Goal: Find specific page/section: Find specific page/section

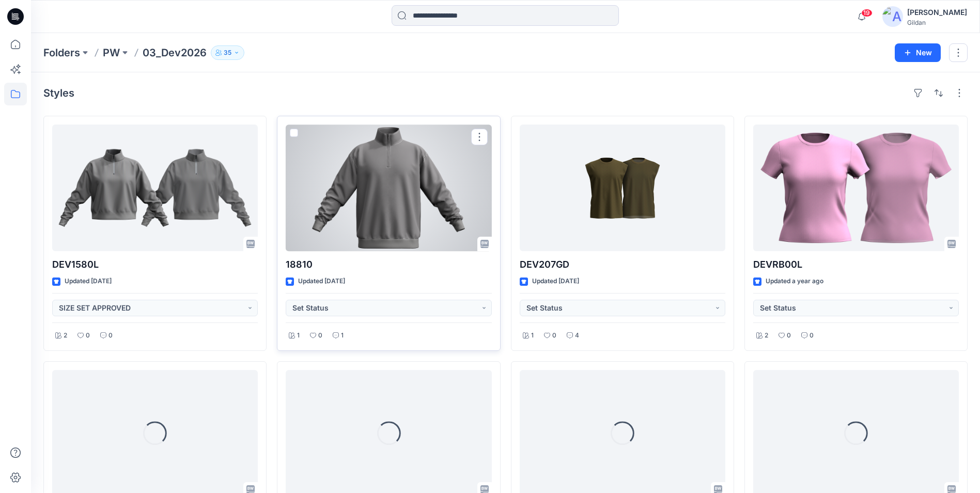
click at [383, 225] on div at bounding box center [389, 187] width 206 height 127
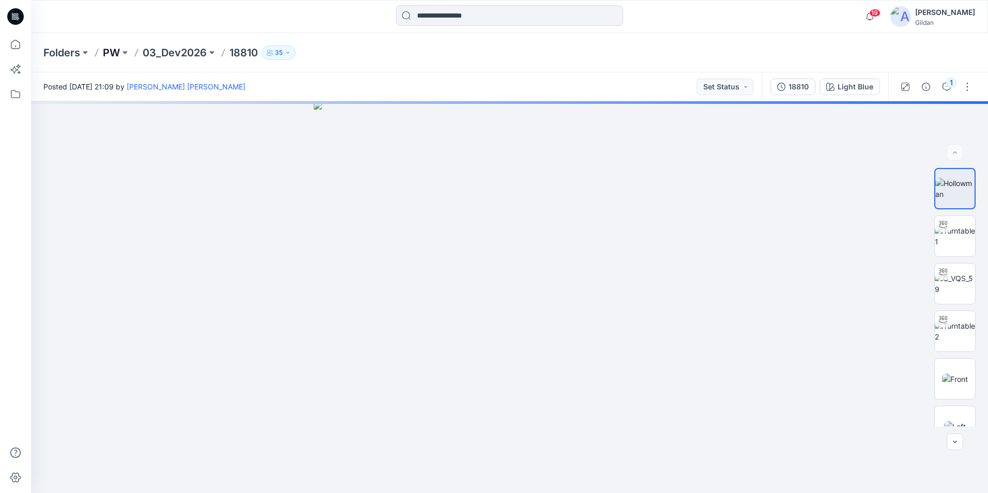
click at [117, 52] on p "PW" at bounding box center [111, 52] width 17 height 14
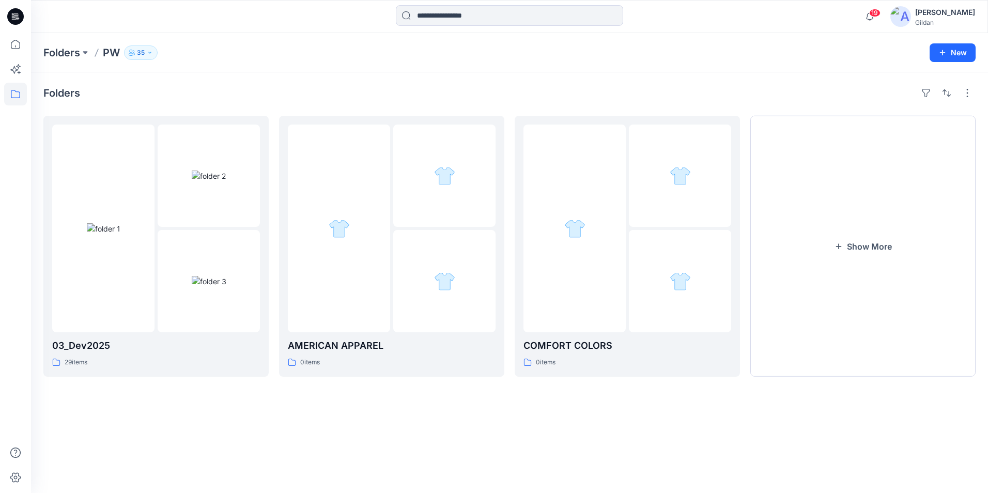
click at [112, 51] on p "PW" at bounding box center [111, 52] width 17 height 14
click at [111, 54] on p "PW" at bounding box center [111, 52] width 17 height 14
drag, startPoint x: 110, startPoint y: 46, endPoint x: 105, endPoint y: 47, distance: 5.2
click at [111, 46] on p "PW" at bounding box center [111, 52] width 17 height 14
click at [57, 53] on p "Folders" at bounding box center [61, 52] width 37 height 14
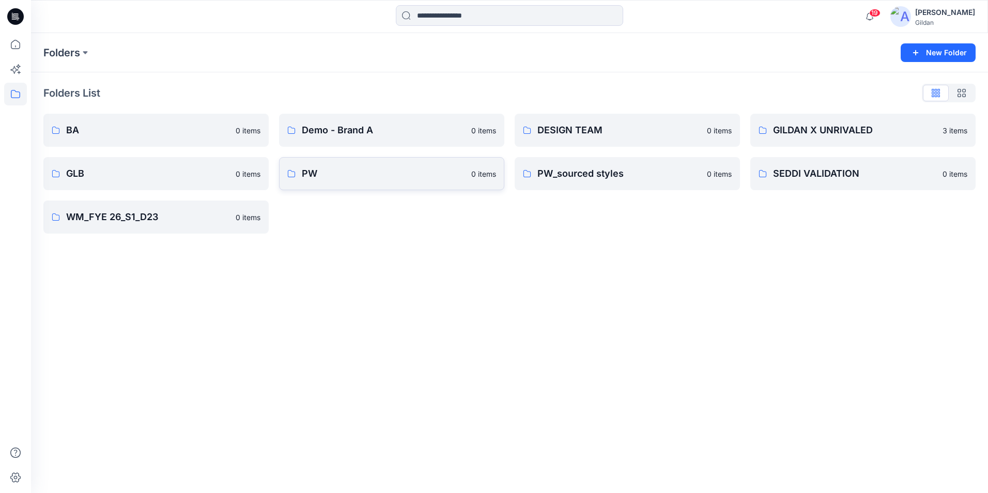
click at [317, 170] on p "PW" at bounding box center [383, 173] width 163 height 14
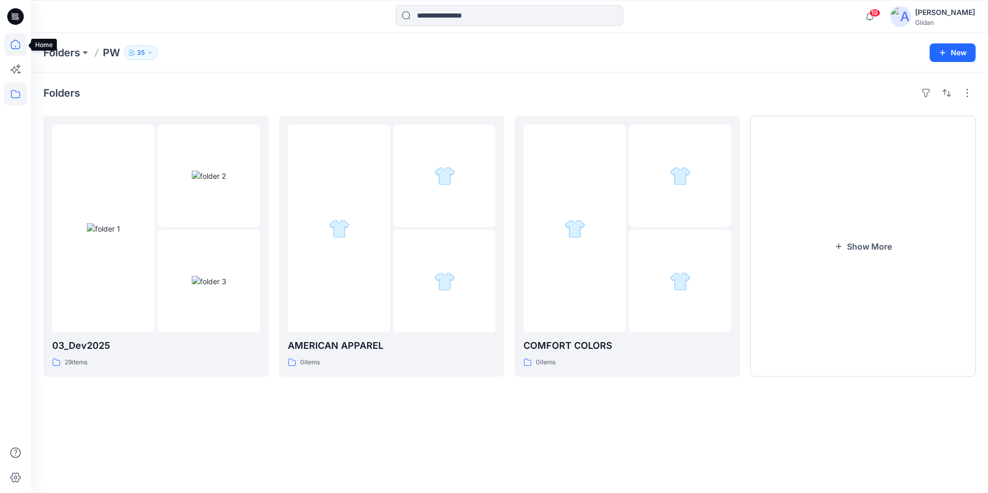
click at [17, 45] on icon at bounding box center [15, 44] width 23 height 23
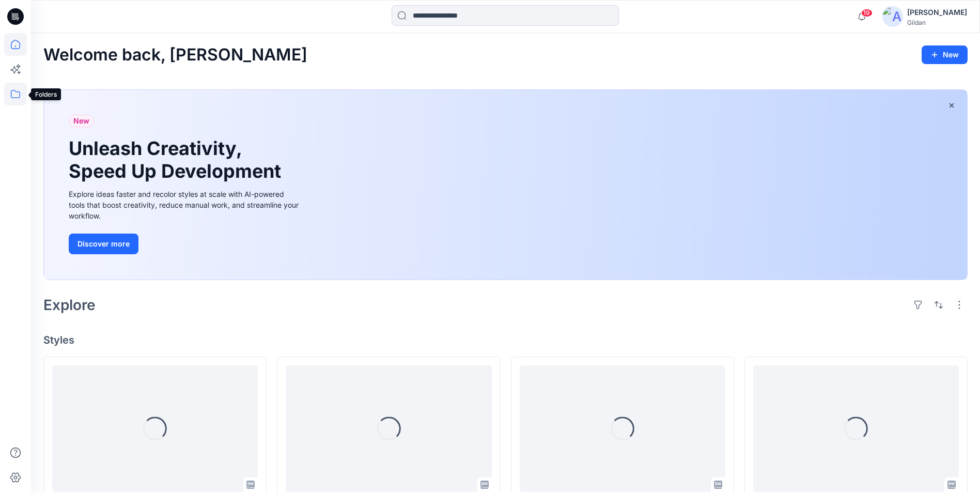
click at [16, 95] on icon at bounding box center [15, 94] width 23 height 23
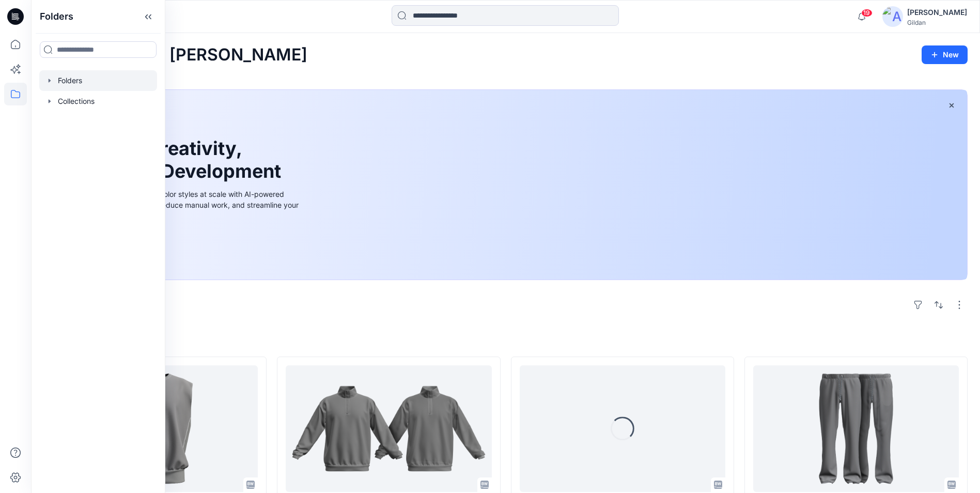
click at [53, 84] on icon "button" at bounding box center [49, 80] width 8 height 8
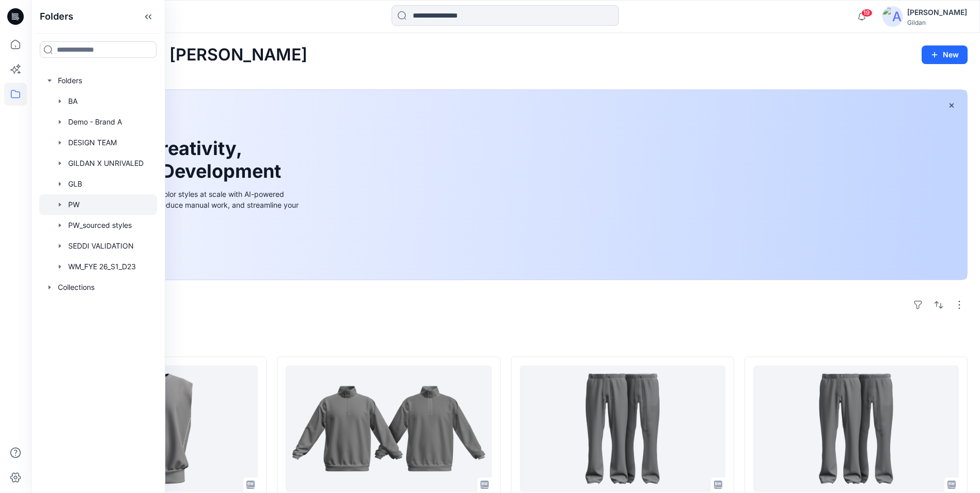
click at [59, 204] on icon "button" at bounding box center [60, 204] width 2 height 4
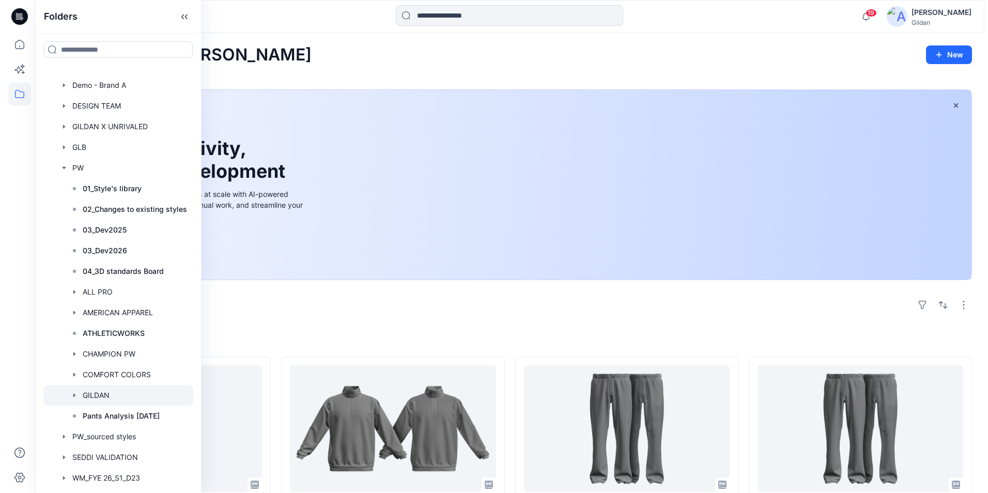
scroll to position [53, 0]
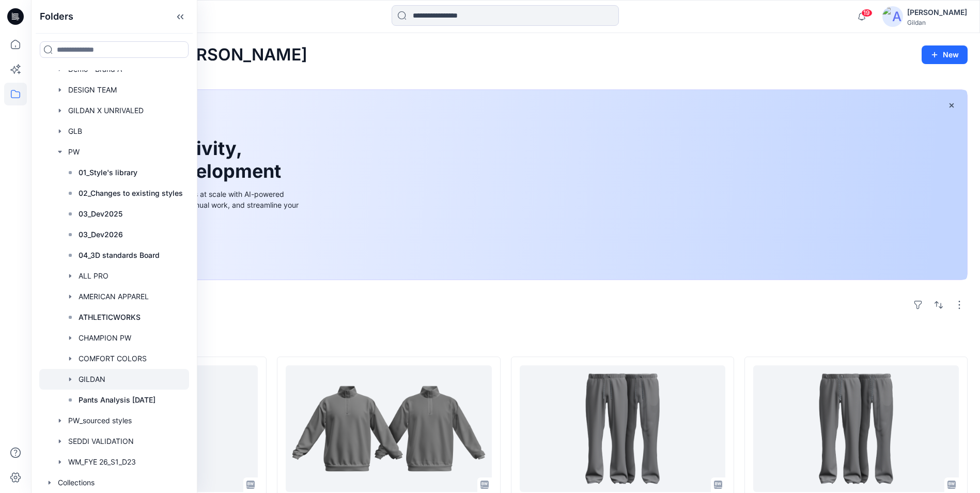
click at [69, 376] on icon "button" at bounding box center [70, 379] width 8 height 8
click at [113, 394] on p "G_2027 DEV" at bounding box center [110, 400] width 43 height 12
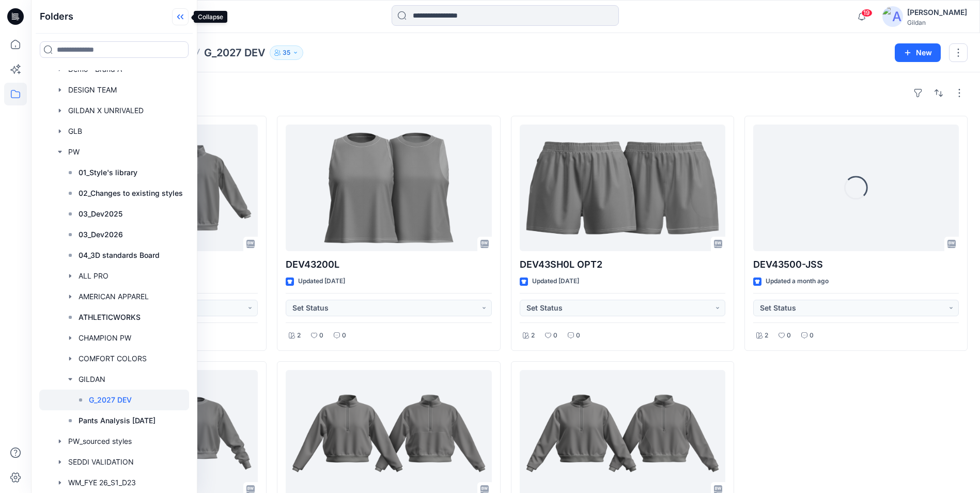
click at [185, 17] on icon at bounding box center [180, 16] width 17 height 17
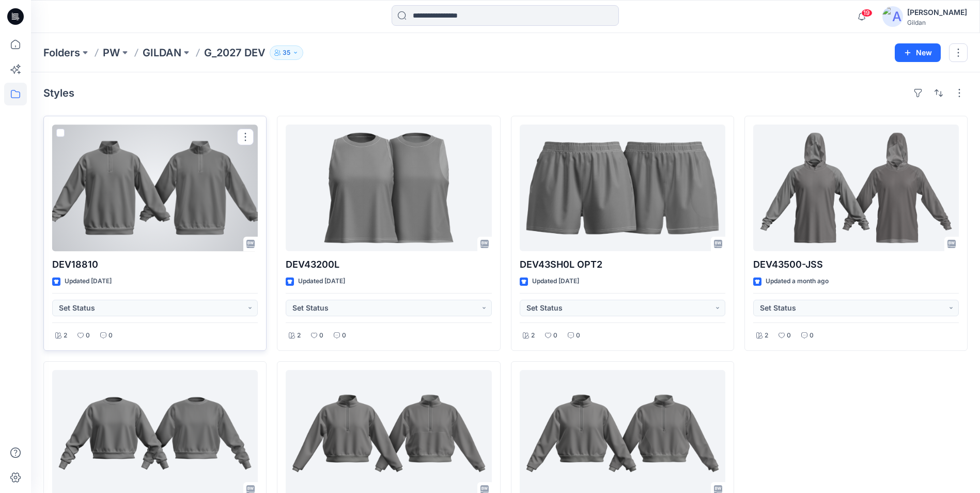
click at [136, 198] on div at bounding box center [155, 187] width 206 height 127
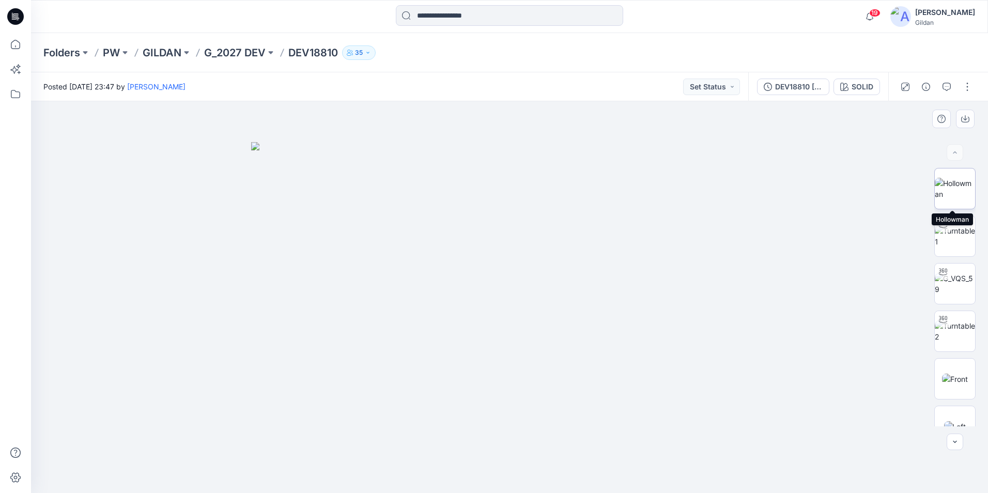
click at [955, 186] on img at bounding box center [954, 189] width 40 height 22
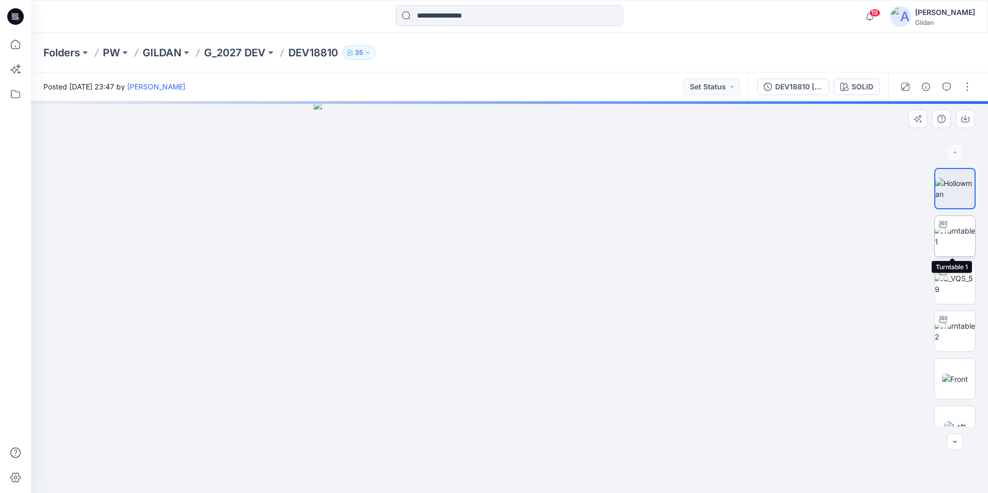
click at [959, 230] on img at bounding box center [954, 236] width 40 height 22
click at [953, 178] on img at bounding box center [954, 189] width 40 height 22
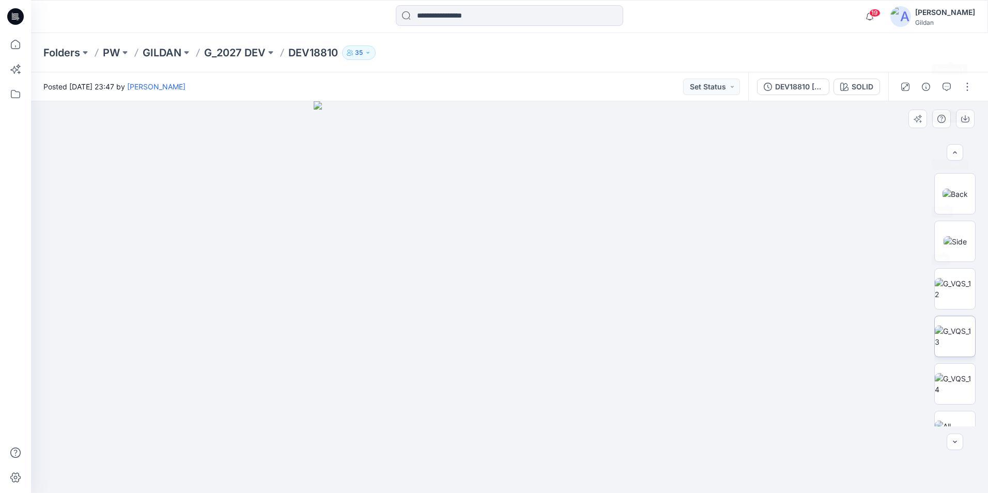
scroll to position [306, 0]
click at [959, 315] on img at bounding box center [954, 311] width 40 height 22
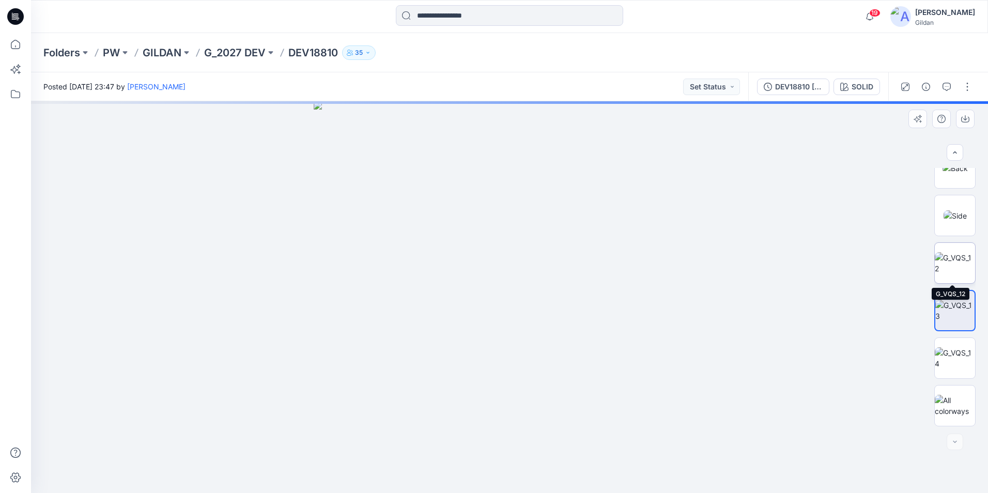
click at [950, 255] on img at bounding box center [954, 263] width 40 height 22
click at [953, 369] on img at bounding box center [954, 358] width 40 height 22
